Goal: Find specific page/section: Find specific page/section

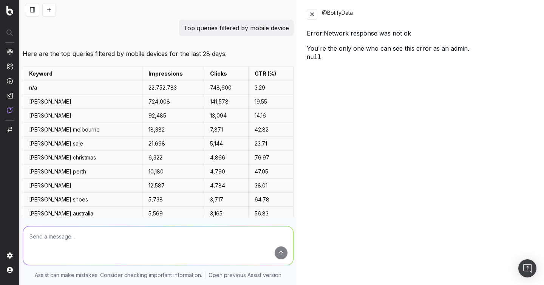
scroll to position [631, 0]
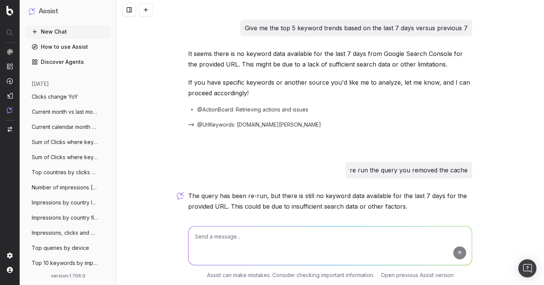
scroll to position [73, 0]
